Goal: Task Accomplishment & Management: Use online tool/utility

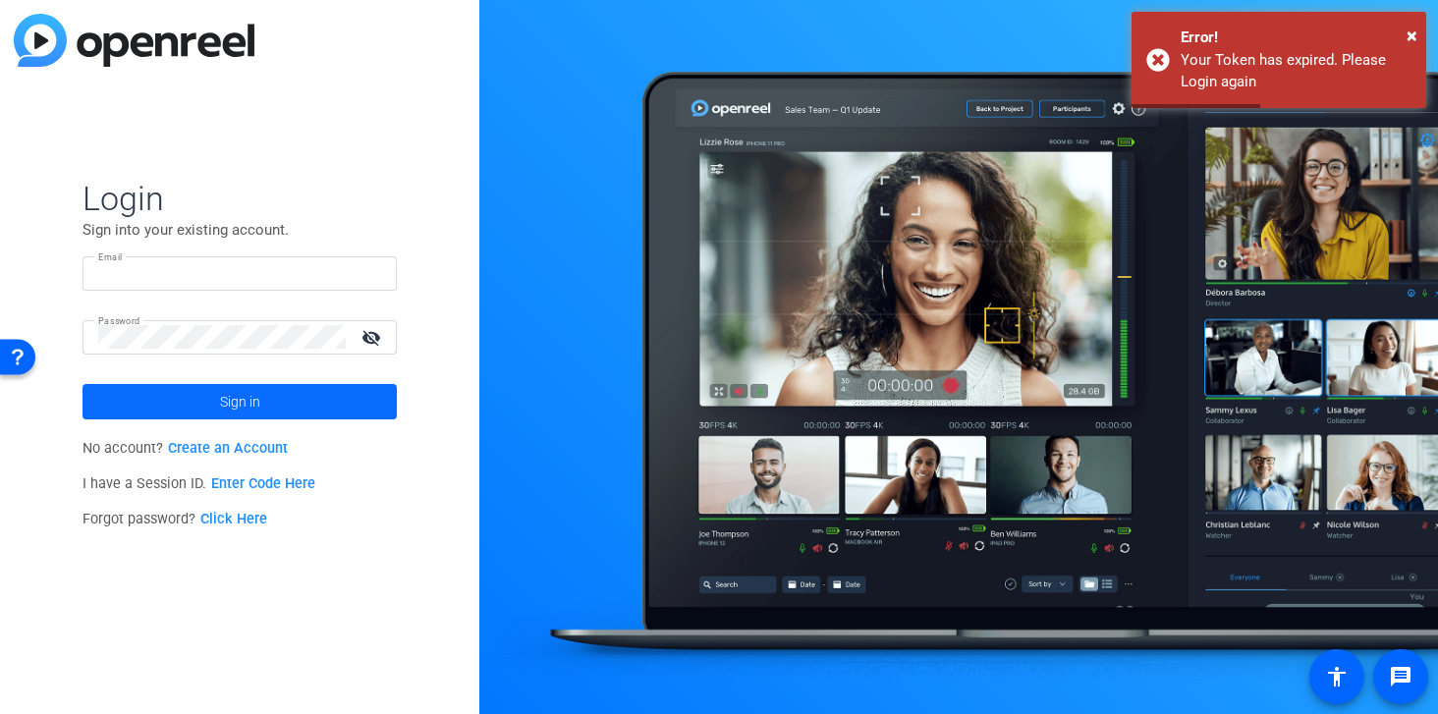
type input "brtaylor@foundationmedicine.com"
click at [263, 402] on span at bounding box center [240, 401] width 314 height 47
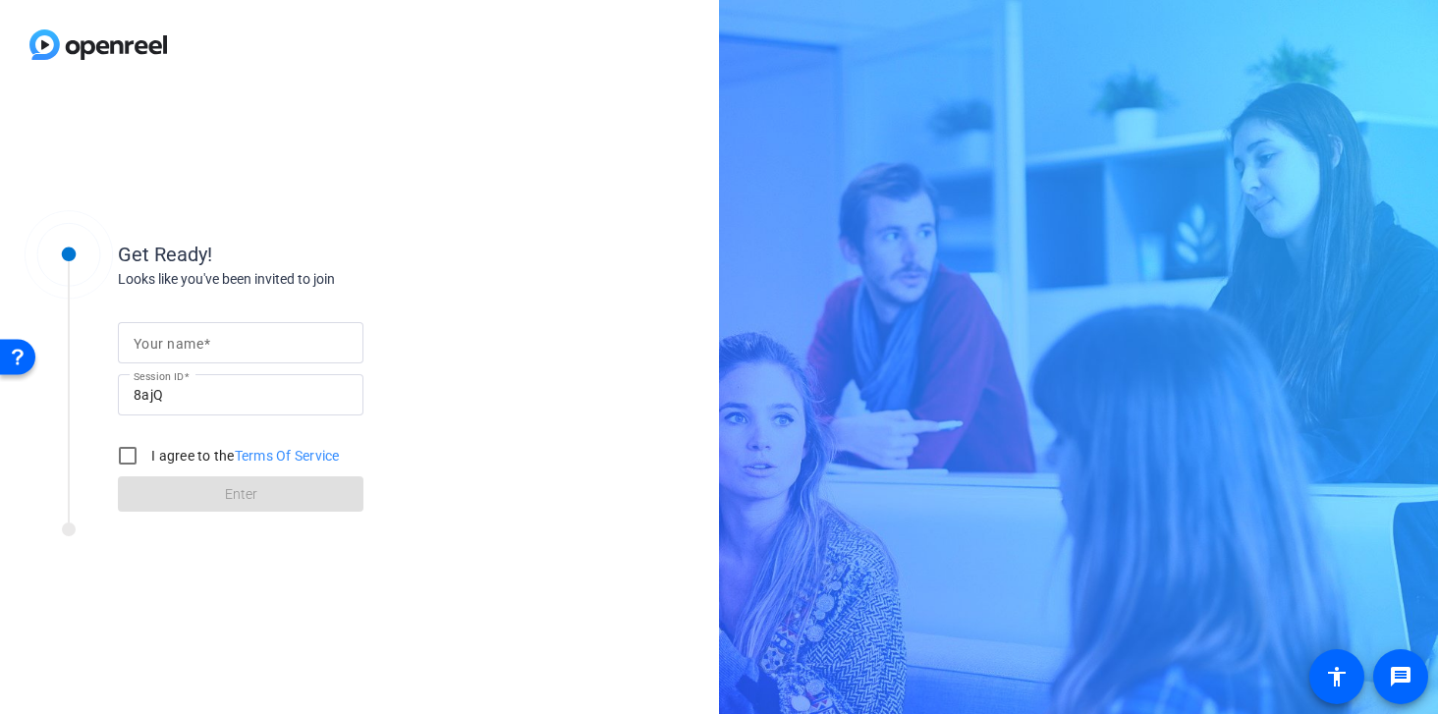
click at [154, 342] on mat-label "Your name" at bounding box center [169, 344] width 70 height 16
click at [154, 342] on input "Your name" at bounding box center [241, 343] width 214 height 24
type input "[PERSON_NAME]"
click at [430, 271] on div "Looks like you've been invited to join" at bounding box center [314, 279] width 393 height 21
click at [125, 456] on input "I agree to the Terms Of Service" at bounding box center [127, 455] width 39 height 39
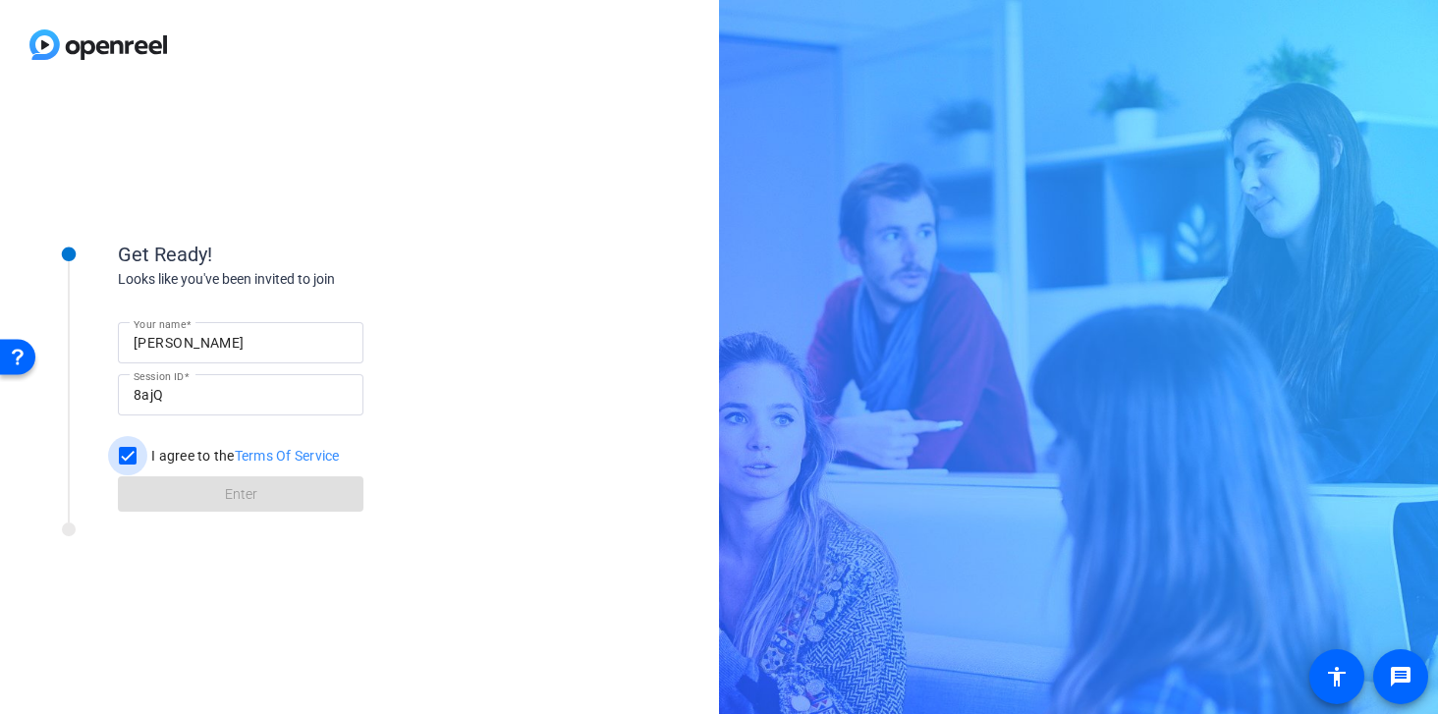
checkbox input "true"
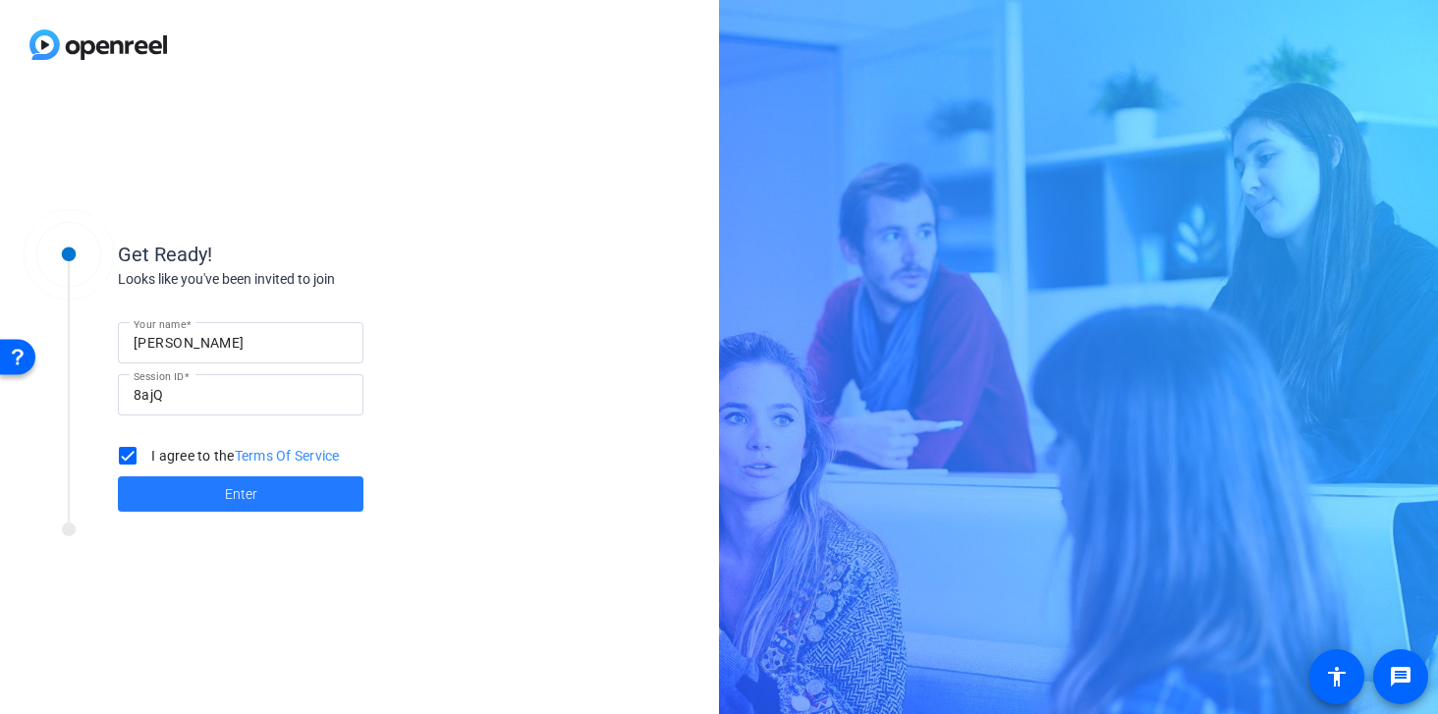
click at [252, 501] on span "Enter" at bounding box center [241, 494] width 32 height 21
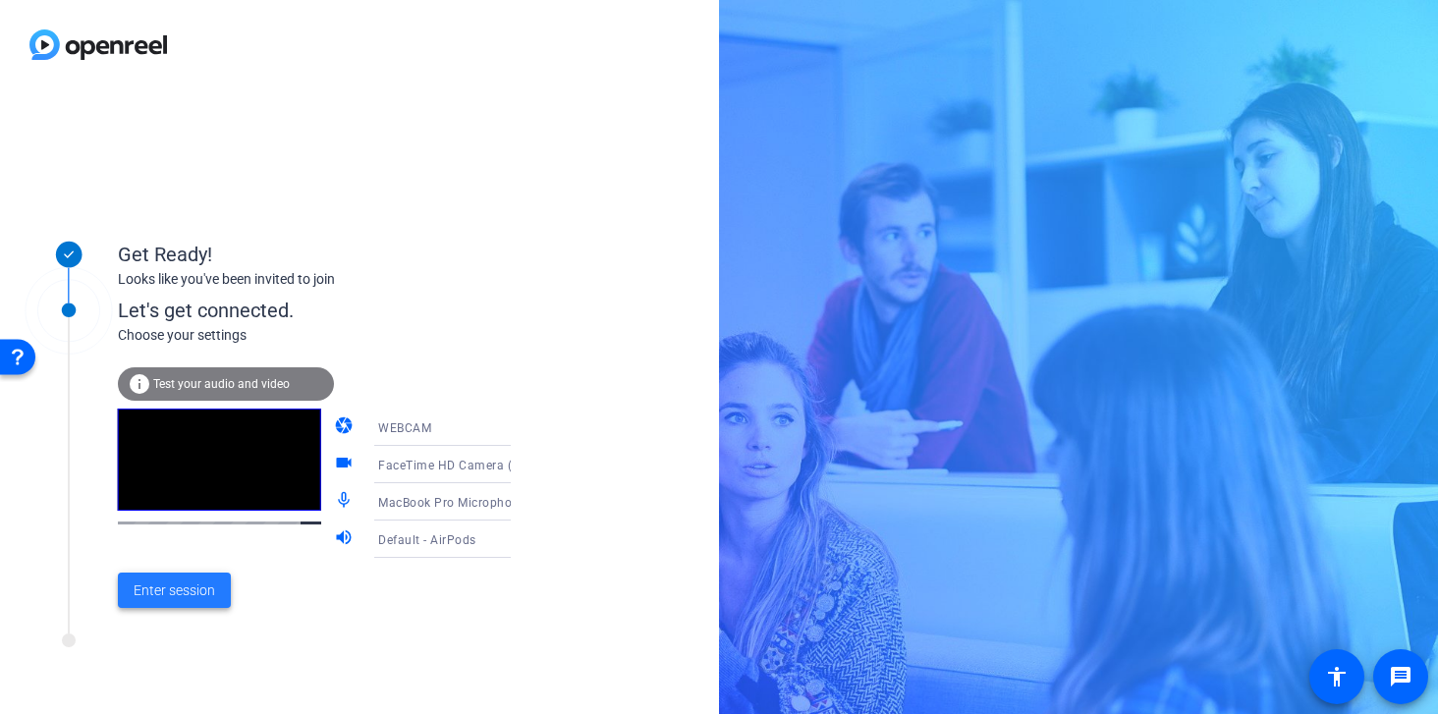
click at [187, 592] on span "Enter session" at bounding box center [175, 591] width 82 height 21
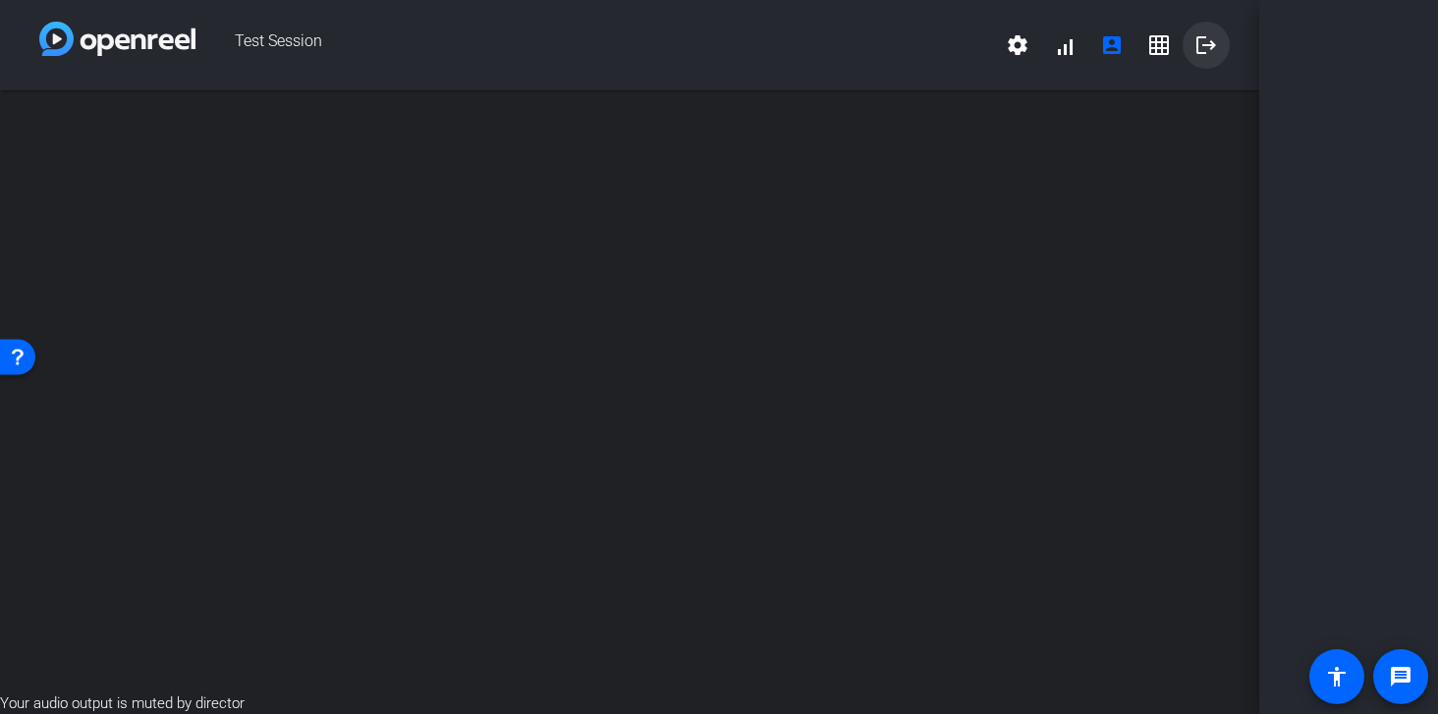
click at [1217, 54] on mat-icon "logout" at bounding box center [1207, 45] width 24 height 24
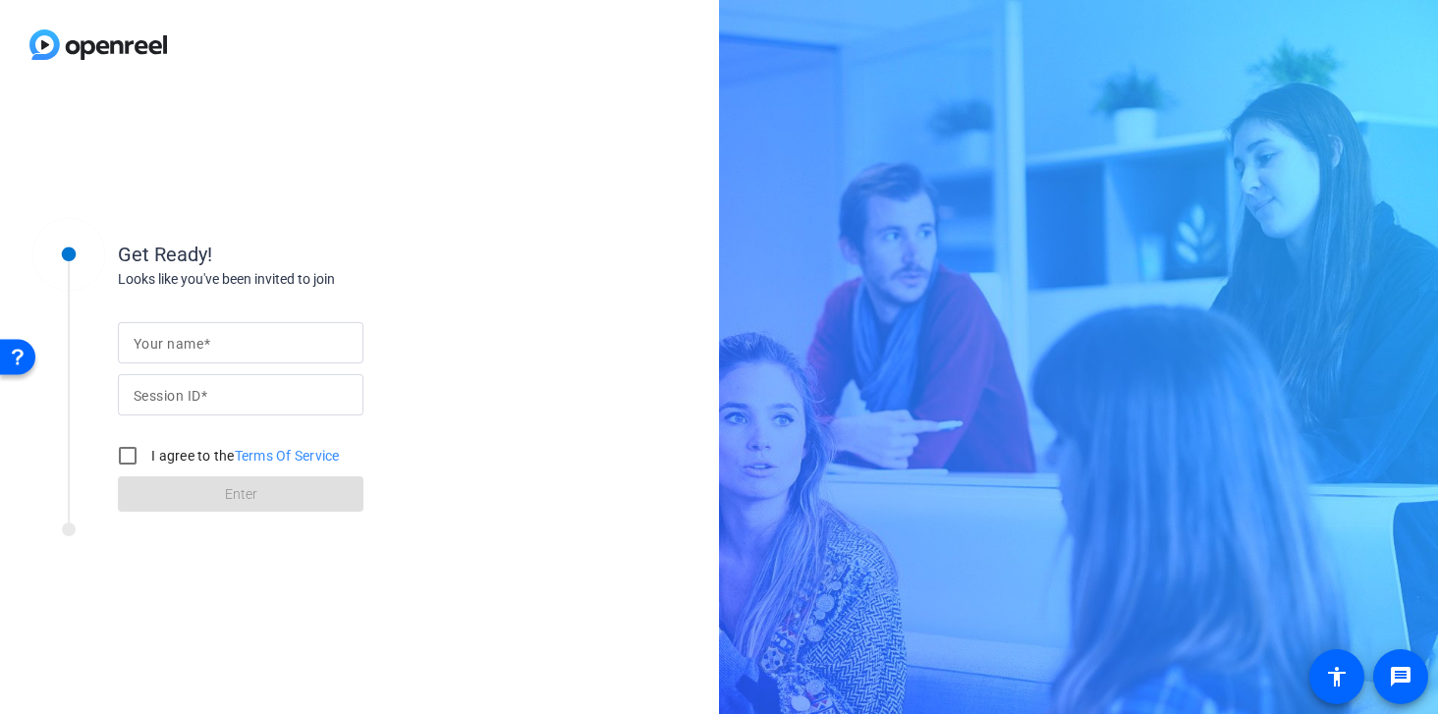
click at [167, 393] on mat-label "Session ID" at bounding box center [167, 396] width 67 height 16
click at [167, 393] on input "Session ID" at bounding box center [241, 395] width 214 height 24
paste input "8ajQ"
type input "8ajQ"
click at [154, 340] on mat-label "Your name" at bounding box center [169, 344] width 70 height 16
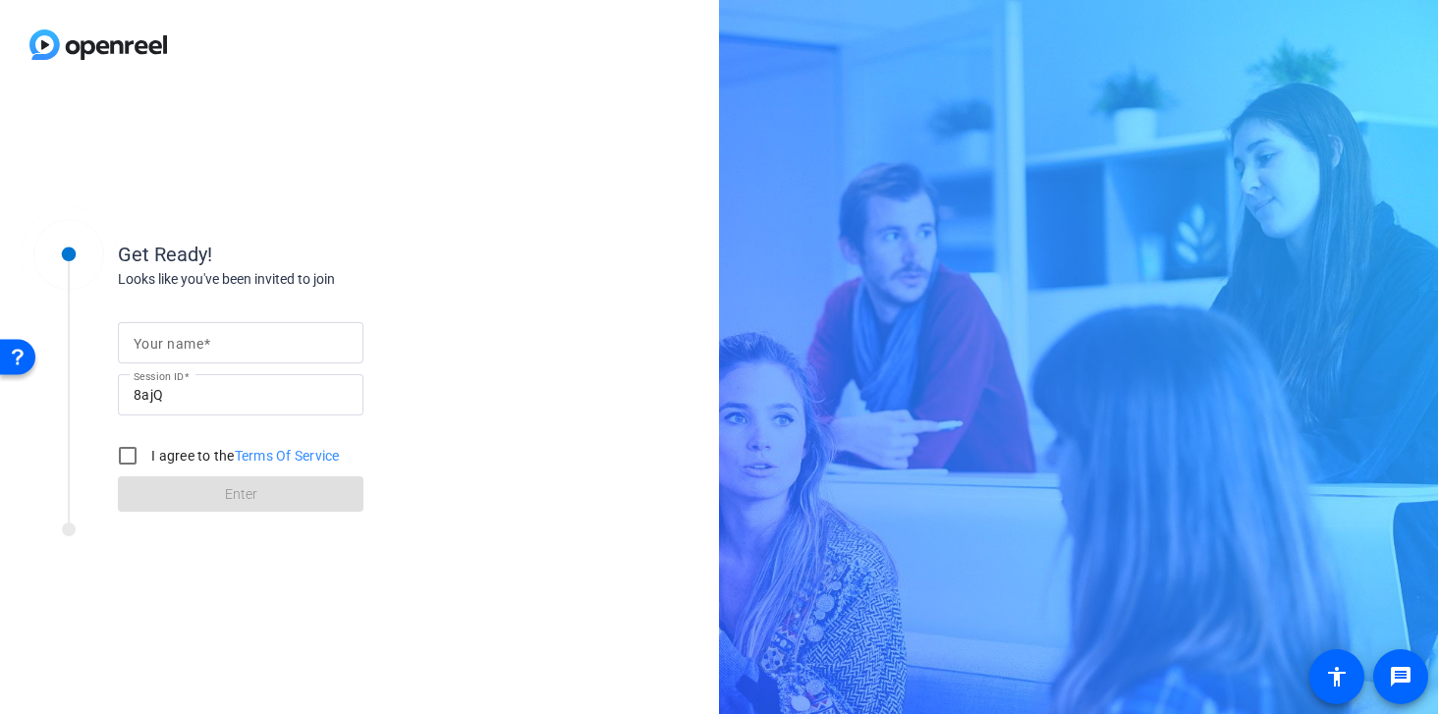
click at [154, 340] on input "Your name" at bounding box center [241, 343] width 214 height 24
type input "[PERSON_NAME]"
click at [138, 467] on input "I agree to the Terms Of Service" at bounding box center [127, 455] width 39 height 39
checkbox input "true"
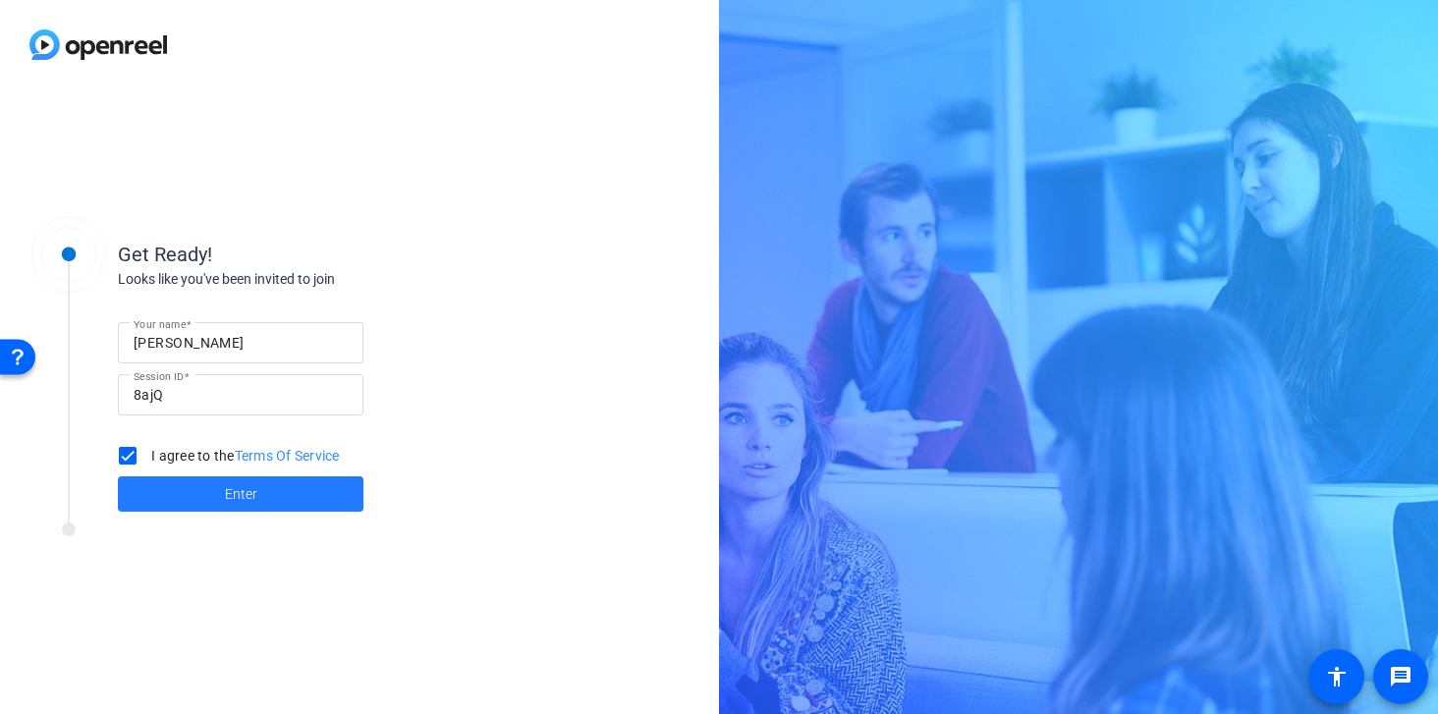
click at [254, 505] on span at bounding box center [241, 494] width 246 height 47
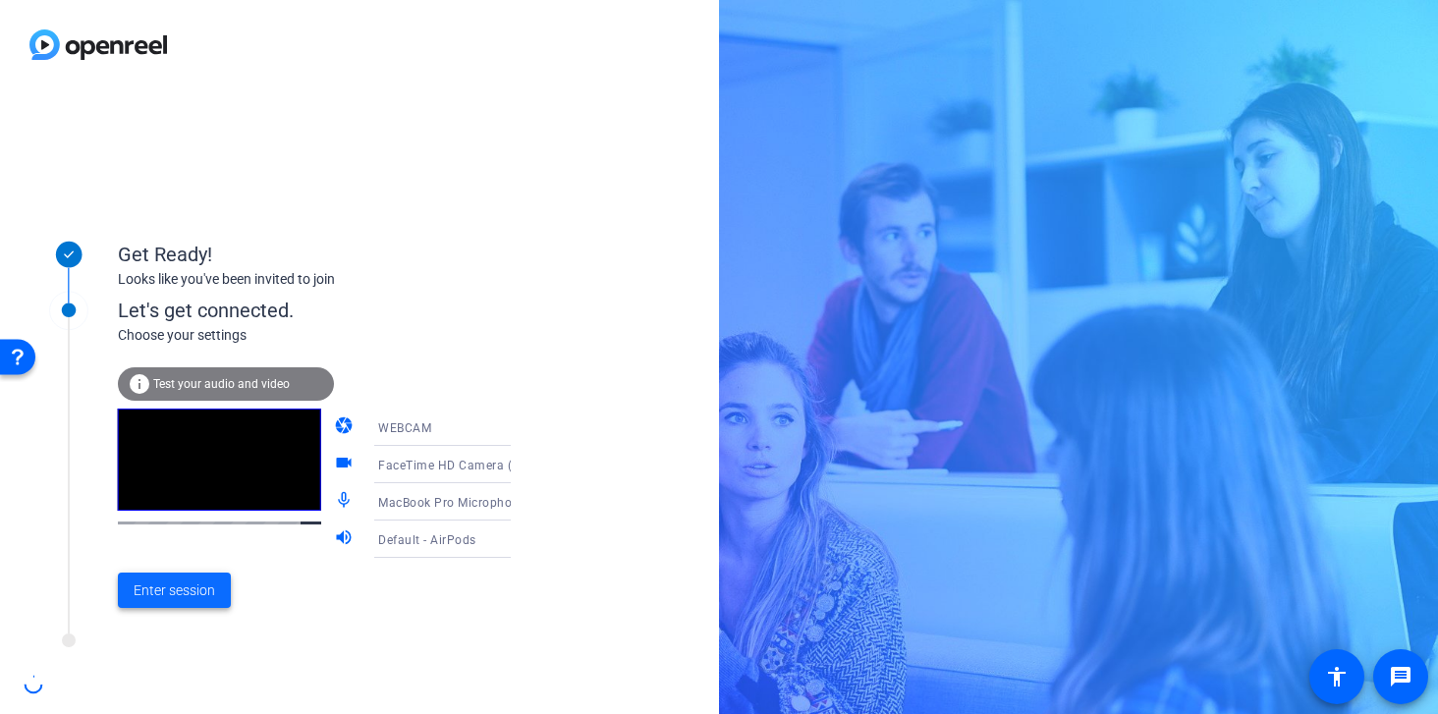
click at [201, 592] on span "Enter session" at bounding box center [175, 591] width 82 height 21
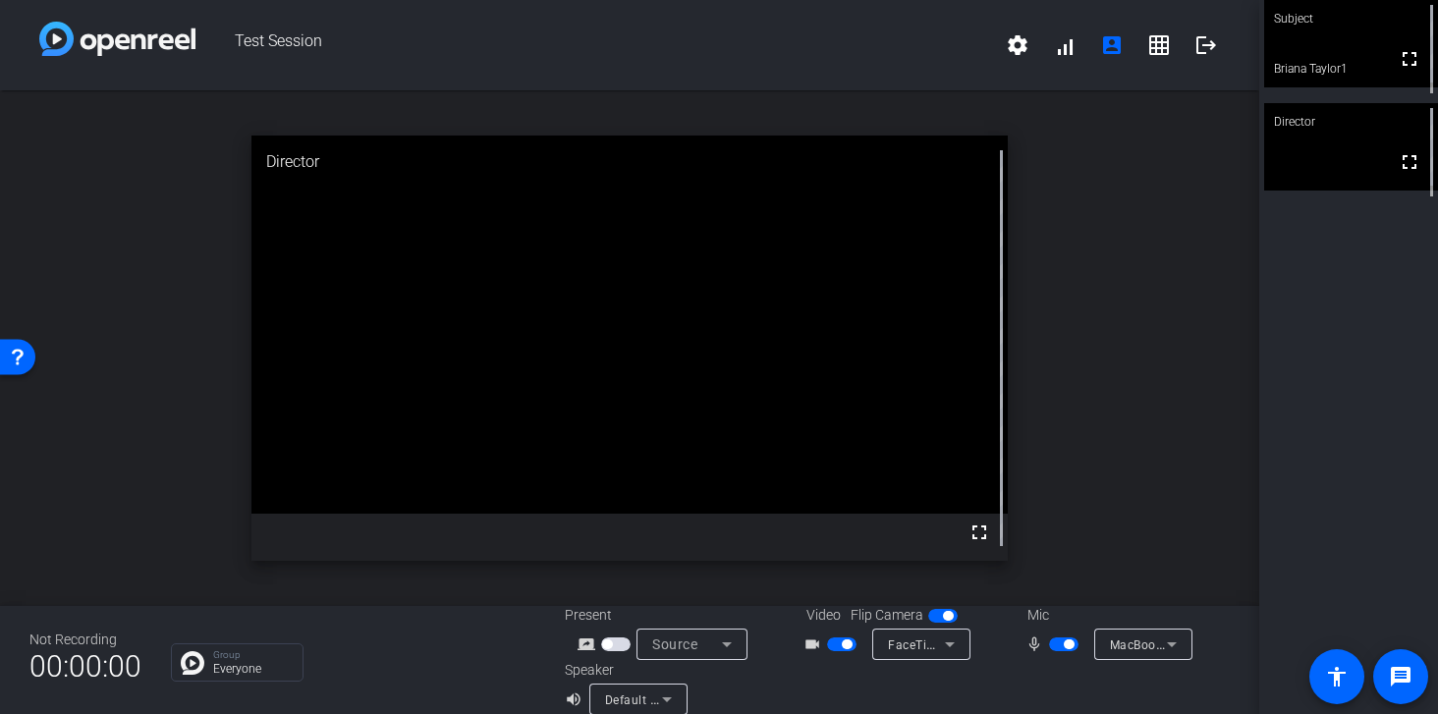
drag, startPoint x: 1411, startPoint y: 709, endPoint x: 1298, endPoint y: 683, distance: 116.1
click at [1298, 683] on div "Subject fullscreen Briana Taylor1 Director fullscreen" at bounding box center [1349, 357] width 179 height 714
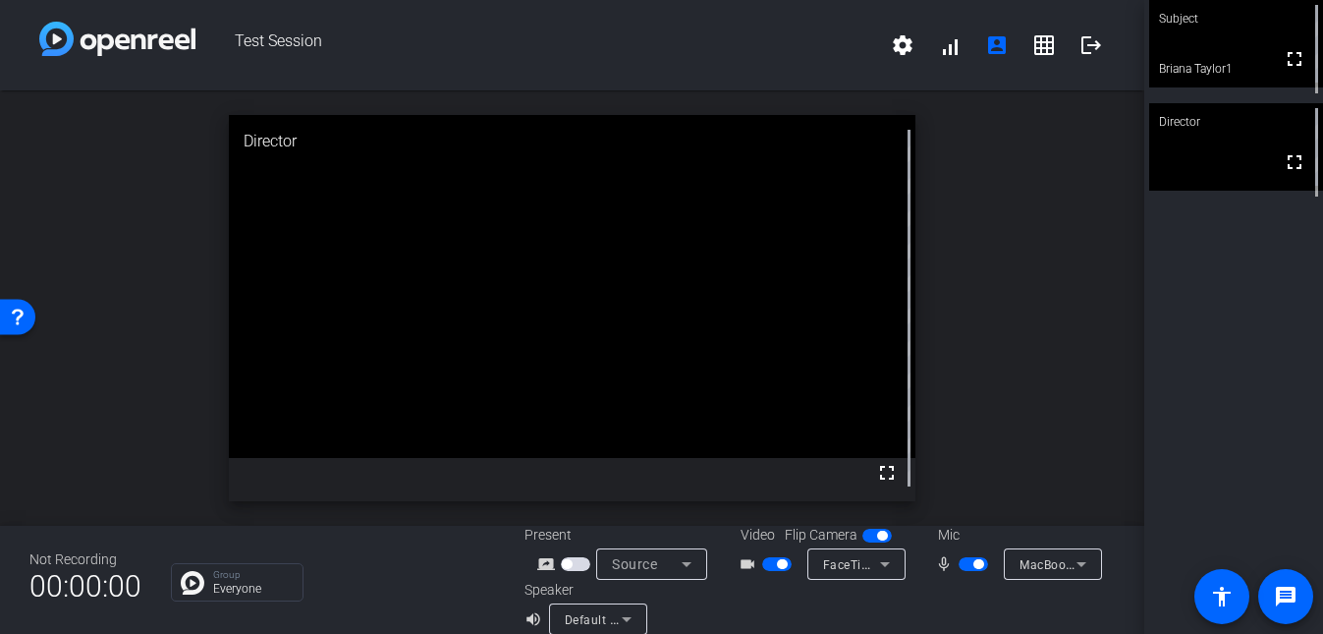
click at [1252, 50] on video at bounding box center [1236, 43] width 174 height 87
click at [1260, 39] on video at bounding box center [1236, 44] width 172 height 86
click at [1093, 44] on mat-icon "logout" at bounding box center [1092, 45] width 24 height 24
